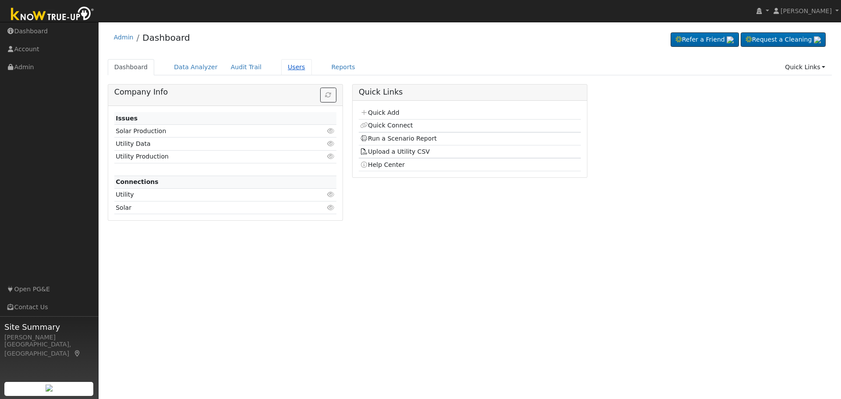
click at [281, 71] on link "Users" at bounding box center [296, 67] width 31 height 16
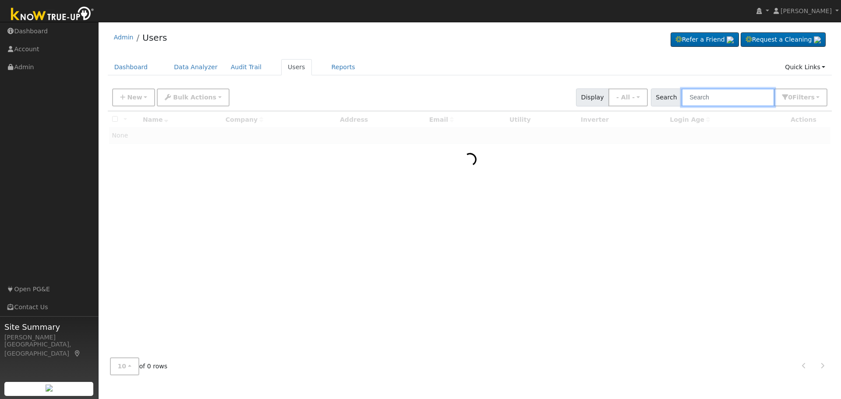
click at [706, 100] on input "text" at bounding box center [728, 98] width 93 height 18
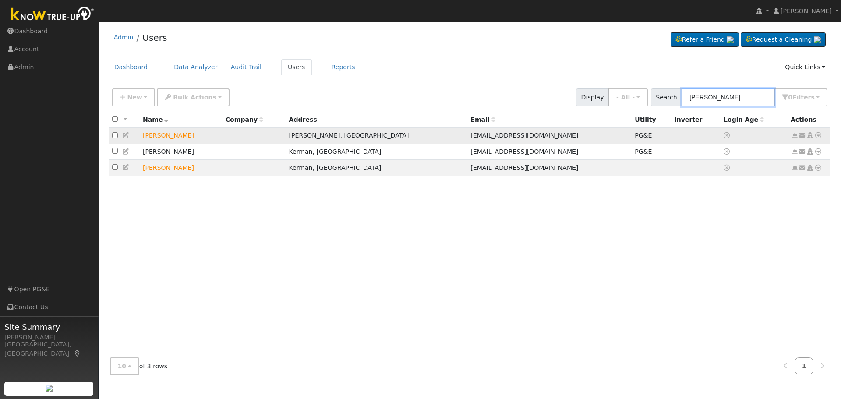
type input "[PERSON_NAME]"
click at [817, 137] on icon at bounding box center [819, 135] width 8 height 6
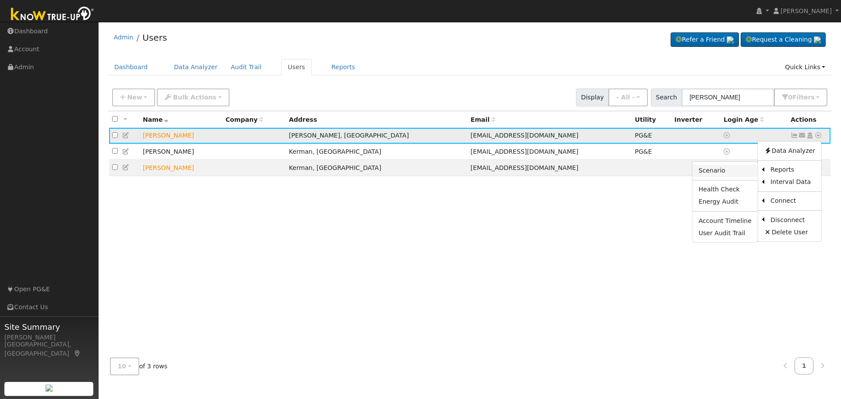
click at [724, 173] on link "Scenario" at bounding box center [725, 171] width 65 height 12
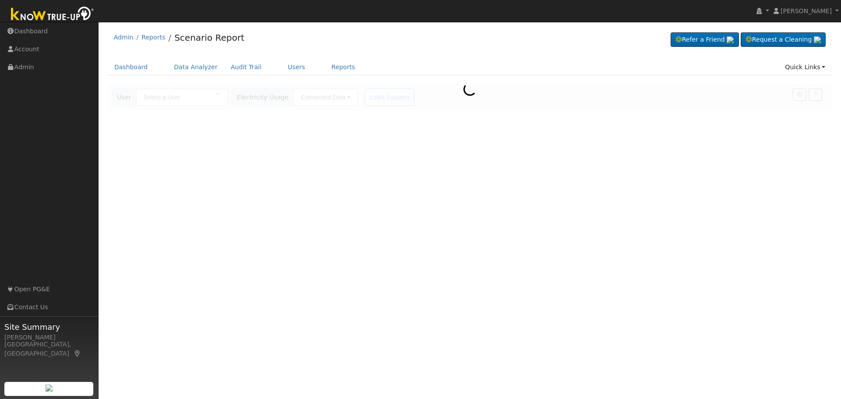
type input "Jas Kahlon"
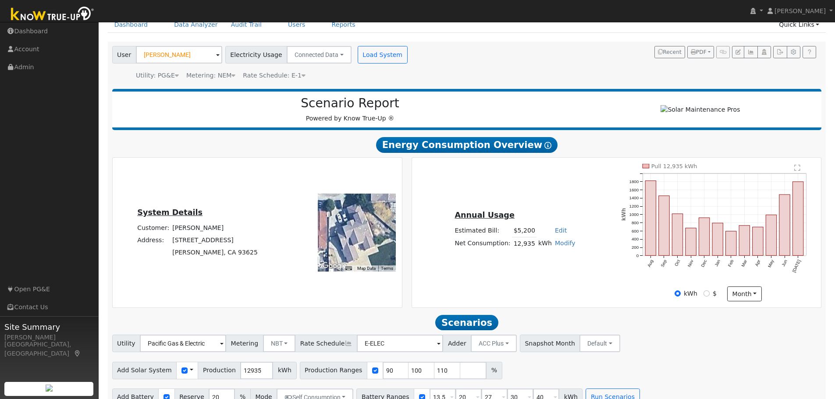
scroll to position [62, 0]
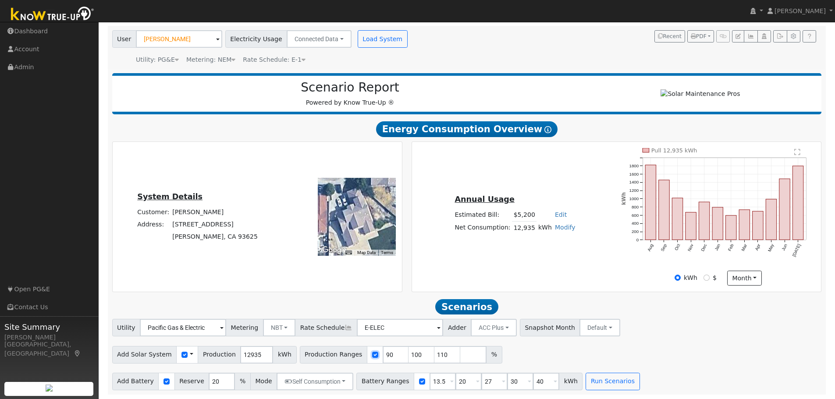
click at [372, 355] on input "checkbox" at bounding box center [375, 355] width 6 height 6
click at [372, 357] on input "checkbox" at bounding box center [375, 355] width 6 height 6
checkbox input "true"
click at [460, 354] on input "number" at bounding box center [473, 355] width 26 height 18
type input "120"
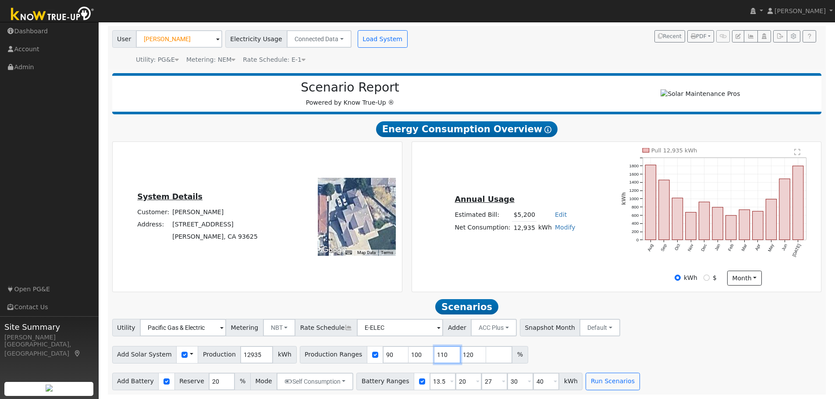
click at [434, 356] on input "110" at bounding box center [447, 355] width 26 height 18
type input "120"
click at [408, 354] on input "100" at bounding box center [421, 355] width 26 height 18
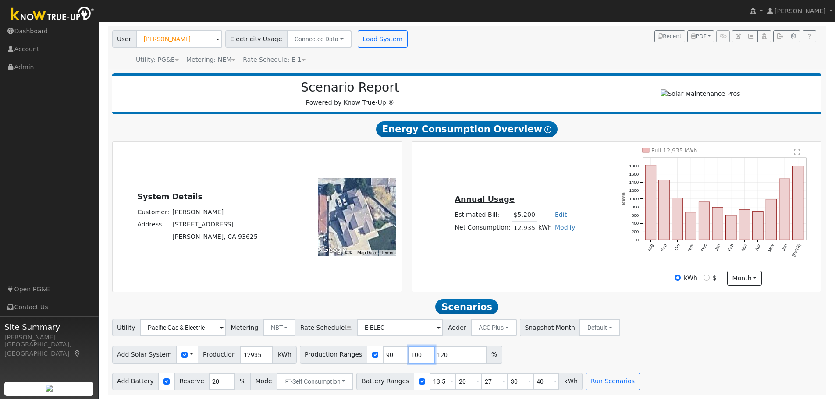
click at [408, 354] on input "100" at bounding box center [421, 355] width 26 height 18
type input "120"
click at [383, 356] on input "90" at bounding box center [396, 355] width 26 height 18
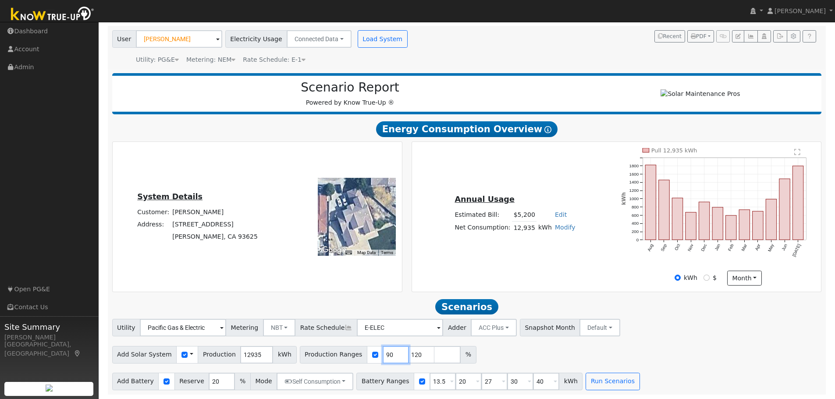
type input "120"
click at [596, 358] on div "Add Solar System Use CSV Data Production 12935 kWh Production Ranges 120 %" at bounding box center [466, 353] width 713 height 21
click at [593, 381] on button "Run Scenarios" at bounding box center [612, 382] width 54 height 18
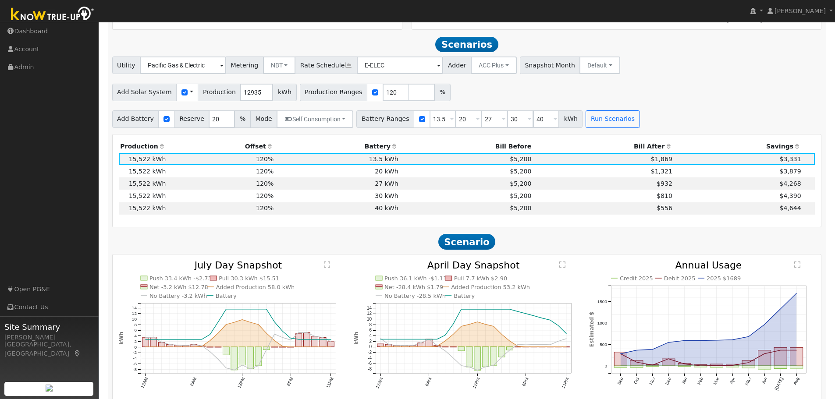
scroll to position [334, 0]
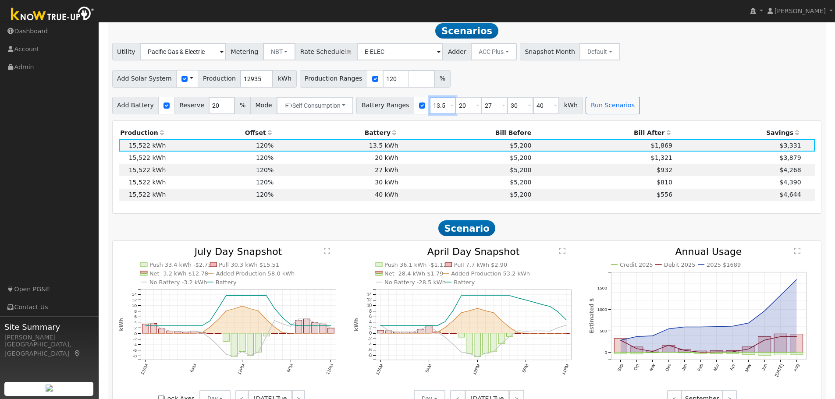
click at [429, 108] on input "13.5" at bounding box center [442, 106] width 26 height 18
type input "20"
type input "27"
type input "30"
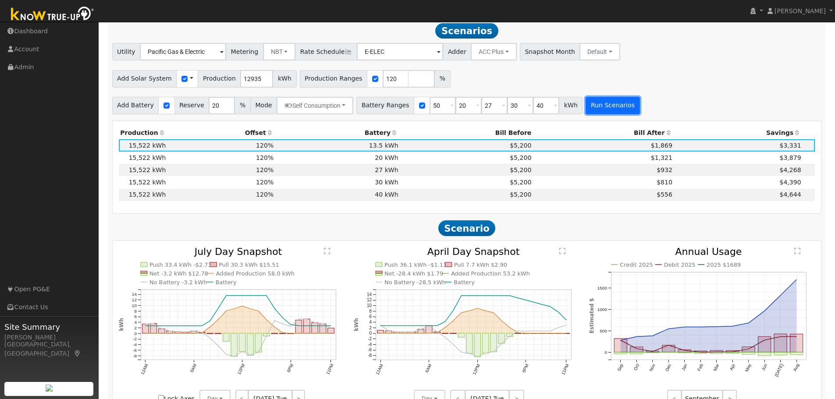
type input "40"
type input "50"
click at [589, 114] on button "Run Scenarios" at bounding box center [612, 106] width 54 height 18
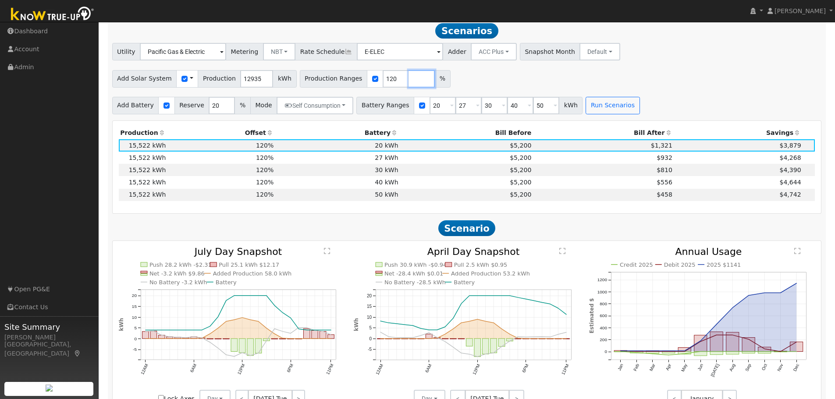
click at [408, 83] on input "number" at bounding box center [421, 79] width 26 height 18
type input "130"
click at [601, 104] on button "Run Scenarios" at bounding box center [612, 106] width 54 height 18
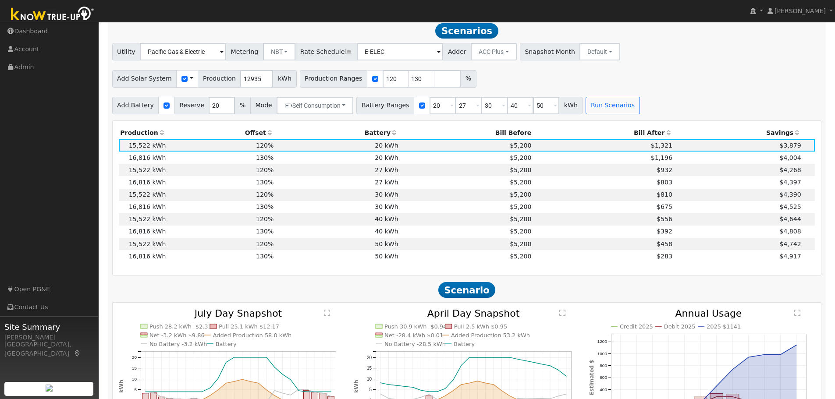
click at [262, 138] on th "Offset" at bounding box center [221, 133] width 108 height 12
click at [269, 139] on th "Offset" at bounding box center [221, 133] width 108 height 12
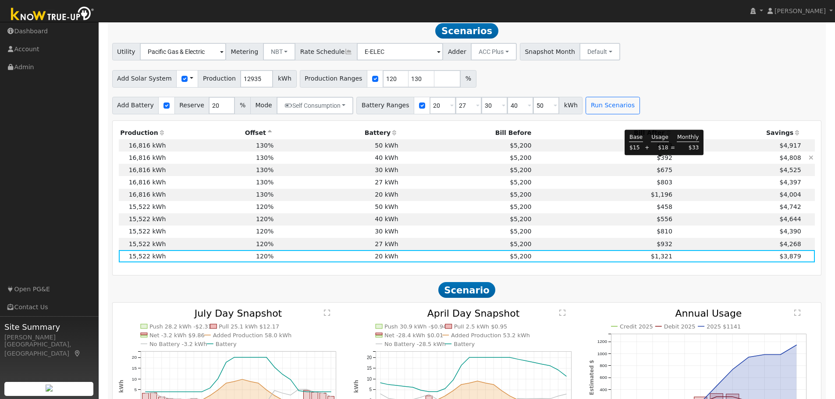
click at [659, 161] on span "$392" at bounding box center [664, 157] width 16 height 7
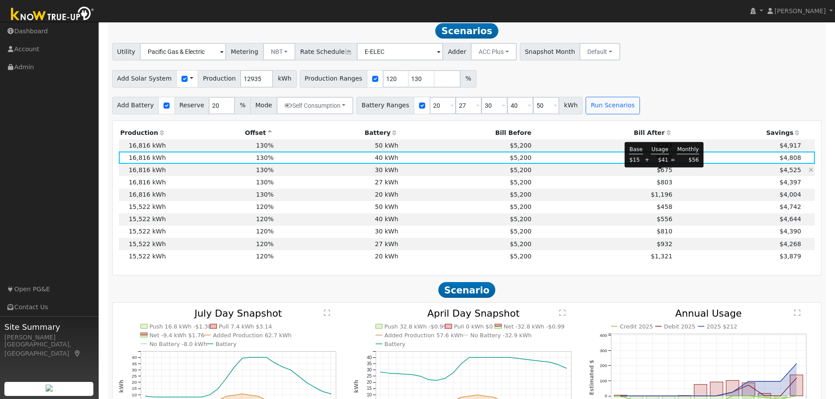
click at [661, 174] on span "$675" at bounding box center [664, 170] width 16 height 7
